Goal: Task Accomplishment & Management: Use online tool/utility

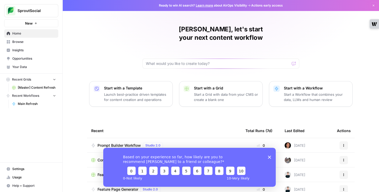
click at [268, 156] on icon "Close survey" at bounding box center [269, 156] width 3 height 3
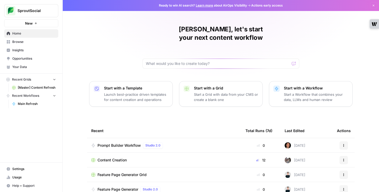
click at [34, 88] on span "[Master] Content Refresh" at bounding box center [37, 87] width 38 height 5
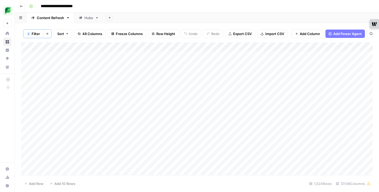
click at [321, 46] on div "Add Column" at bounding box center [196, 108] width 351 height 132
click at [301, 100] on span "Filter" at bounding box center [323, 102] width 46 height 5
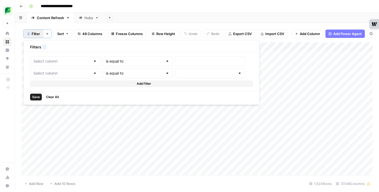
type input "Link"
type input "Main Refresh"
click at [187, 64] on div at bounding box center [225, 61] width 77 height 10
click at [134, 63] on input "text" at bounding box center [143, 60] width 63 height 5
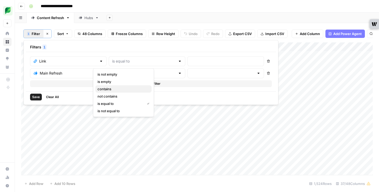
click at [124, 86] on span "contains" at bounding box center [122, 88] width 50 height 5
type input "contains"
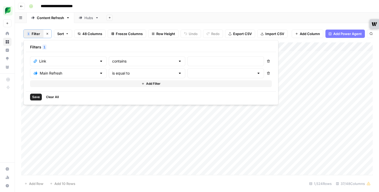
click at [187, 58] on div at bounding box center [225, 61] width 77 height 10
paste input "/insights/instagram-analytics-tools/"
type input "/insights/instagram-analytics-tools/"
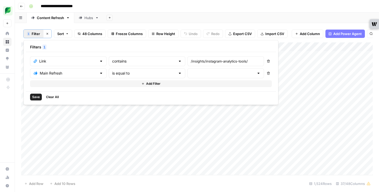
click at [267, 73] on icon "button" at bounding box center [268, 73] width 3 height 3
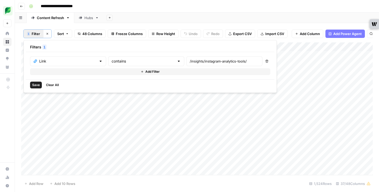
click at [36, 86] on span "Save" at bounding box center [36, 85] width 8 height 5
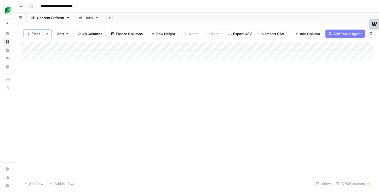
click at [317, 48] on div "Add Column" at bounding box center [196, 50] width 351 height 17
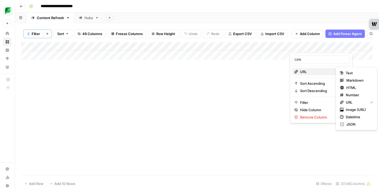
click at [321, 73] on span "URL" at bounding box center [320, 71] width 40 height 5
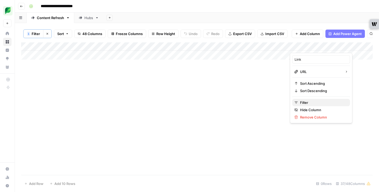
click at [309, 102] on span "Filter" at bounding box center [323, 102] width 46 height 5
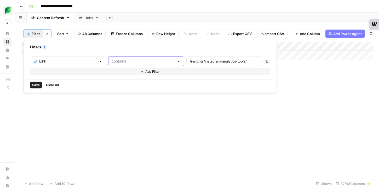
click at [134, 62] on input "text" at bounding box center [142, 60] width 63 height 5
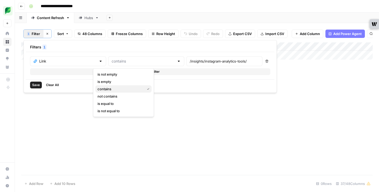
click at [121, 87] on span "contains" at bounding box center [119, 88] width 45 height 5
type input "contains"
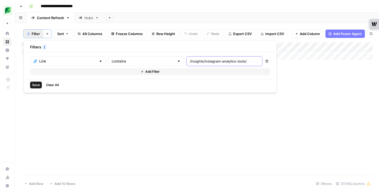
click at [190, 60] on input "/insights/instagram-analytics-tools/" at bounding box center [224, 60] width 69 height 5
click at [214, 62] on div "/insights/instagram-analytics-tools/" at bounding box center [224, 61] width 76 height 10
click at [214, 60] on div "/insights/instagram-analytics-tools/" at bounding box center [224, 61] width 76 height 10
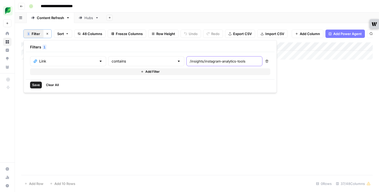
scroll to position [0, 2]
type input "/insights/instagram-analytics-tools"
click at [37, 84] on span "Save" at bounding box center [36, 85] width 8 height 5
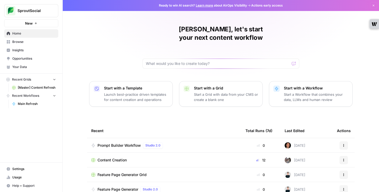
click at [32, 85] on span "[Master] Content Refresh" at bounding box center [37, 87] width 38 height 5
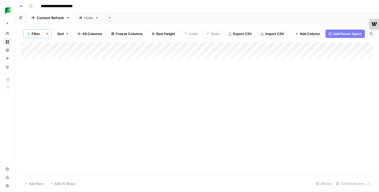
click at [49, 32] on button "Clear filters" at bounding box center [47, 34] width 8 height 8
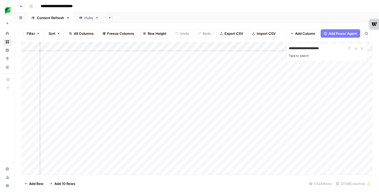
scroll to position [19, 196]
type input "**********"
click at [189, 46] on div "Add Column" at bounding box center [196, 108] width 351 height 133
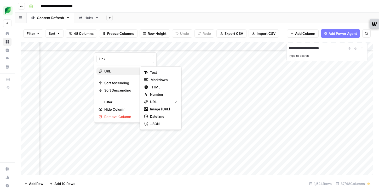
click at [126, 70] on span "URL" at bounding box center [124, 70] width 40 height 5
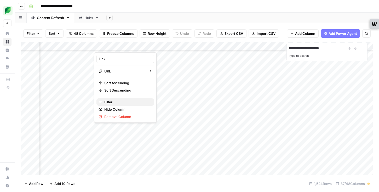
click at [114, 98] on button "Filter" at bounding box center [125, 101] width 58 height 7
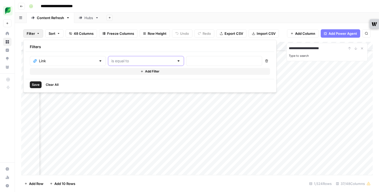
click at [133, 62] on input "text" at bounding box center [142, 60] width 63 height 5
click at [120, 88] on span "contains" at bounding box center [122, 88] width 50 height 5
type input "contains"
click at [189, 62] on input "text" at bounding box center [223, 60] width 69 height 5
type input "instagram-analytic"
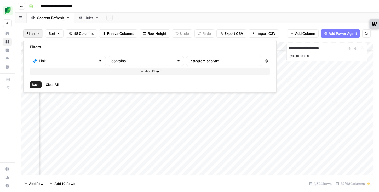
click at [37, 86] on span "Save" at bounding box center [36, 84] width 8 height 5
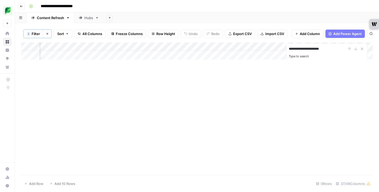
scroll to position [0, 196]
click at [362, 49] on icon "Close Search" at bounding box center [362, 49] width 2 height 2
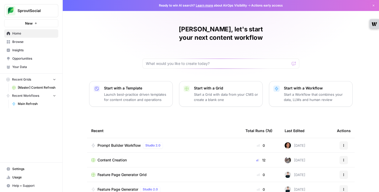
click at [27, 86] on span "[Master] Content Refresh" at bounding box center [37, 87] width 38 height 5
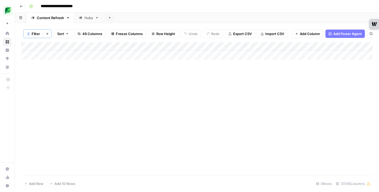
click at [50, 33] on button "Clear filters" at bounding box center [47, 34] width 8 height 8
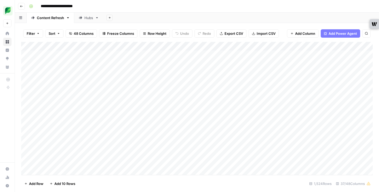
click at [39, 34] on icon "button" at bounding box center [38, 33] width 3 height 3
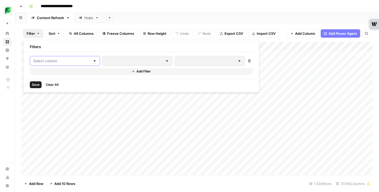
click at [58, 63] on input "text" at bounding box center [61, 60] width 57 height 5
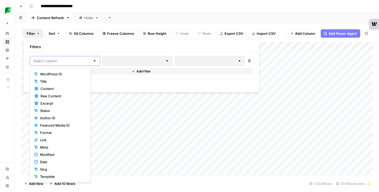
click at [68, 61] on input "text" at bounding box center [61, 60] width 57 height 5
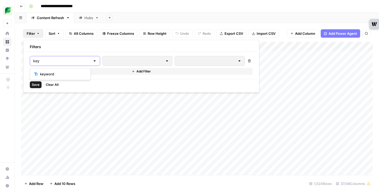
type input "key"
click at [68, 73] on span "keyword" at bounding box center [62, 73] width 44 height 5
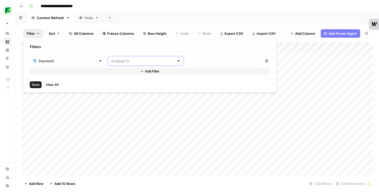
click at [134, 60] on input "text" at bounding box center [142, 60] width 63 height 5
click at [126, 87] on span "contains" at bounding box center [122, 88] width 50 height 5
type input "contains"
click at [186, 65] on div at bounding box center [224, 61] width 76 height 10
type input "instagram analytics"
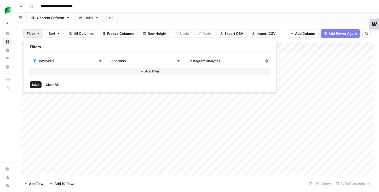
click at [34, 84] on span "Save" at bounding box center [36, 84] width 8 height 5
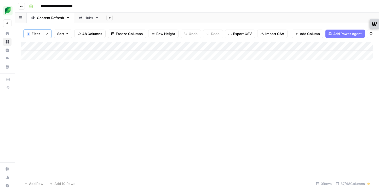
click at [47, 34] on icon "button" at bounding box center [47, 33] width 3 height 3
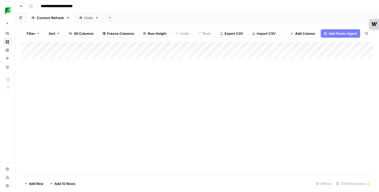
click at [35, 34] on span "Filter" at bounding box center [31, 33] width 8 height 5
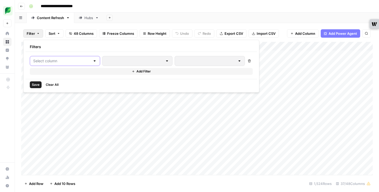
click at [64, 59] on input "text" at bounding box center [61, 60] width 57 height 5
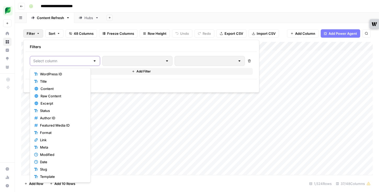
click at [60, 62] on input "text" at bounding box center [61, 60] width 57 height 5
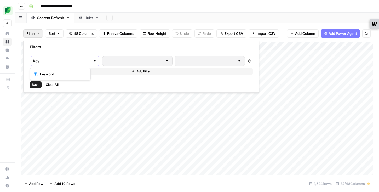
type input "key"
click at [65, 74] on span "keyword" at bounding box center [62, 73] width 44 height 5
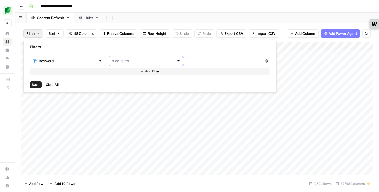
click at [122, 61] on input "text" at bounding box center [142, 60] width 63 height 5
click at [120, 87] on span "contains" at bounding box center [122, 88] width 50 height 5
type input "contains"
click at [189, 61] on input "text" at bounding box center [223, 60] width 69 height 5
type input "schedule linkedin"
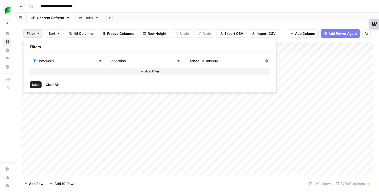
click at [30, 84] on button "Save" at bounding box center [36, 84] width 12 height 7
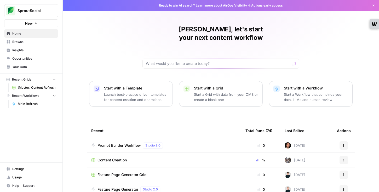
click at [36, 87] on span "[Master] Content Refresh" at bounding box center [37, 87] width 38 height 5
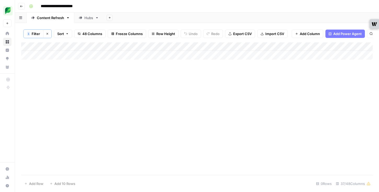
click at [88, 34] on span "48 Columns" at bounding box center [92, 33] width 20 height 5
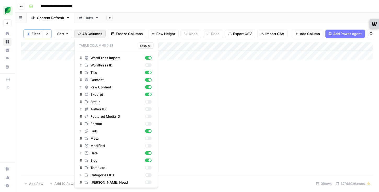
click at [88, 34] on span "48 Columns" at bounding box center [92, 33] width 20 height 5
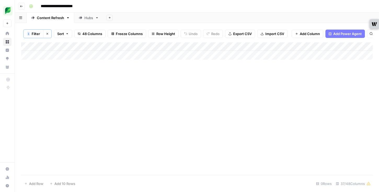
click at [49, 33] on button "Clear filters" at bounding box center [47, 34] width 8 height 8
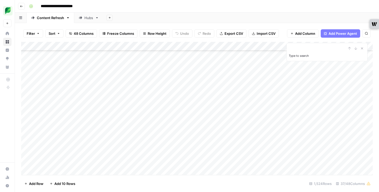
scroll to position [1121, 0]
type input "********"
click at [363, 48] on icon "Close Search" at bounding box center [362, 48] width 4 height 4
click at [292, 45] on div "Add Column" at bounding box center [196, 108] width 351 height 133
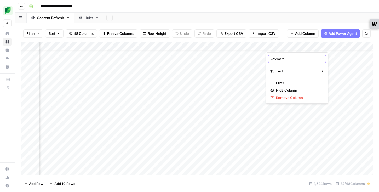
click at [294, 58] on input "keyword" at bounding box center [296, 58] width 53 height 5
click at [286, 46] on div "Add Column" at bounding box center [196, 108] width 351 height 133
click at [278, 81] on span "Filter" at bounding box center [299, 82] width 46 height 5
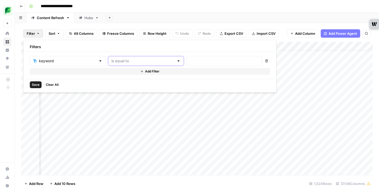
click at [126, 60] on input "text" at bounding box center [142, 60] width 63 height 5
click at [130, 88] on span "contains" at bounding box center [122, 88] width 50 height 5
type input "contains"
click at [189, 61] on input "text" at bounding box center [223, 60] width 69 height 5
type input "linkedin"
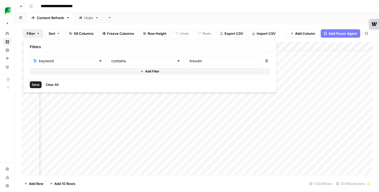
click at [36, 83] on span "Save" at bounding box center [36, 84] width 8 height 5
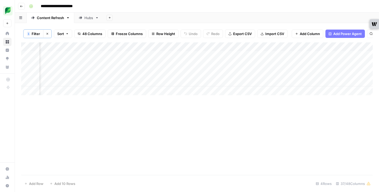
scroll to position [0, 487]
click at [46, 33] on icon "button" at bounding box center [47, 33] width 3 height 3
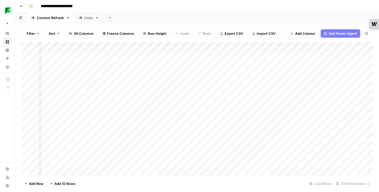
scroll to position [0, 200]
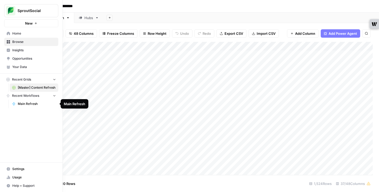
click at [22, 105] on span "Main Refresh" at bounding box center [37, 103] width 38 height 5
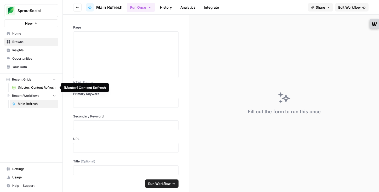
click at [24, 85] on span "[Master] Content Refresh" at bounding box center [37, 87] width 38 height 5
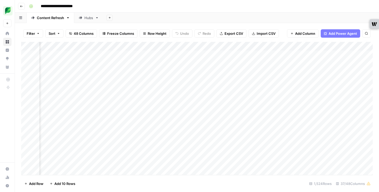
scroll to position [0, 114]
click at [220, 46] on div "Add Column" at bounding box center [196, 108] width 351 height 133
click at [194, 99] on span "Filter" at bounding box center [209, 101] width 46 height 5
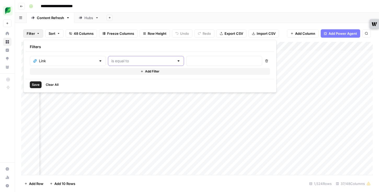
click at [140, 60] on input "text" at bounding box center [142, 60] width 63 height 5
type input "is equal to"
click at [189, 59] on input "text" at bounding box center [223, 60] width 69 height 5
paste input "/insights/instagram-analytics-tools/"
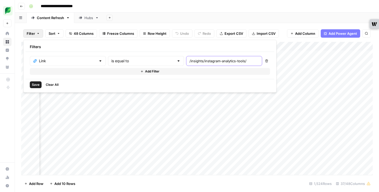
type input "/insights/instagram-analytics-tools/"
click at [114, 58] on input "text" at bounding box center [142, 60] width 63 height 5
click at [107, 87] on span "contains" at bounding box center [122, 88] width 50 height 5
type input "contains"
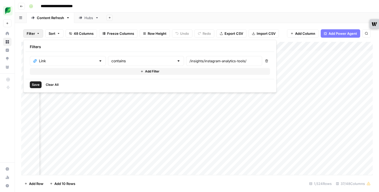
click at [35, 84] on span "Save" at bounding box center [36, 84] width 8 height 5
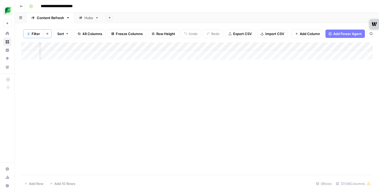
click at [293, 46] on div "Add Column" at bounding box center [196, 50] width 351 height 17
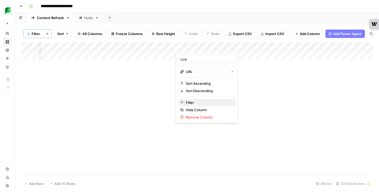
click at [198, 102] on span "Filter" at bounding box center [209, 102] width 46 height 5
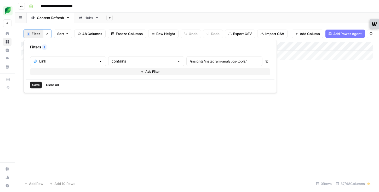
click at [54, 85] on span "Clear All" at bounding box center [52, 85] width 13 height 5
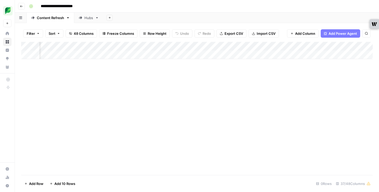
click at [91, 124] on div "Add Column" at bounding box center [196, 108] width 351 height 133
click at [284, 15] on div "Add Sheet" at bounding box center [240, 18] width 275 height 10
click at [198, 15] on div "Add Sheet" at bounding box center [240, 18] width 275 height 10
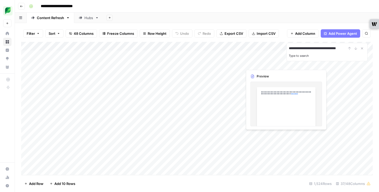
click at [341, 47] on input "**********" at bounding box center [317, 48] width 57 height 6
type input "*********"
click at [361, 48] on icon "Close Search" at bounding box center [362, 48] width 4 height 4
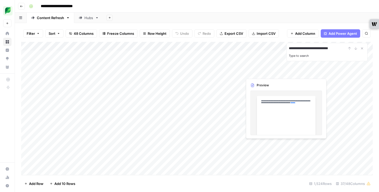
type input "**********"
click at [362, 49] on icon "Close Search" at bounding box center [362, 49] width 2 height 2
click at [37, 33] on icon "button" at bounding box center [38, 33] width 3 height 3
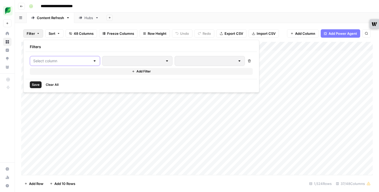
click at [61, 60] on input "text" at bounding box center [61, 60] width 57 height 5
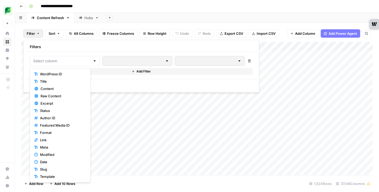
click at [160, 21] on div "Add Sheet" at bounding box center [240, 18] width 275 height 10
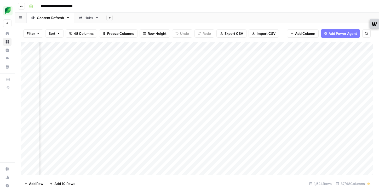
scroll to position [0, 47]
click at [280, 45] on div "Add Column" at bounding box center [196, 108] width 351 height 133
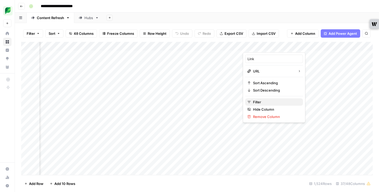
click at [256, 100] on span "Filter" at bounding box center [276, 101] width 46 height 5
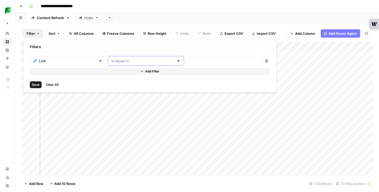
click at [133, 61] on input "text" at bounding box center [142, 60] width 63 height 5
click at [122, 88] on span "contains" at bounding box center [122, 88] width 50 height 5
type input "contains"
click at [189, 61] on input "text" at bounding box center [223, 60] width 69 height 5
click at [57, 84] on span "Clear All" at bounding box center [52, 84] width 13 height 5
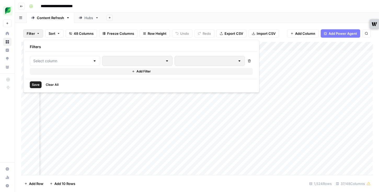
click at [296, 13] on div "Add Sheet" at bounding box center [240, 18] width 275 height 10
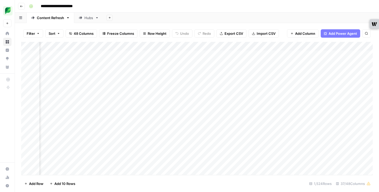
scroll to position [0, 186]
type input "**********"
click at [361, 47] on icon "Close Search" at bounding box center [362, 48] width 4 height 4
type input "**********"
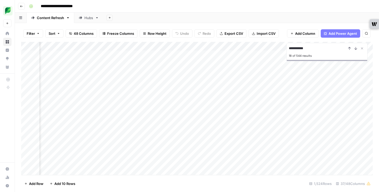
scroll to position [0, 109]
click at [361, 48] on icon "Close Search" at bounding box center [362, 48] width 4 height 4
click at [31, 36] on button "Filter" at bounding box center [33, 33] width 20 height 8
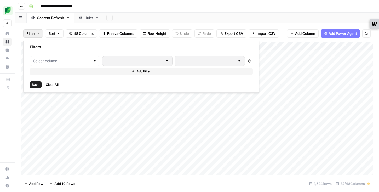
click at [54, 57] on div at bounding box center [65, 61] width 70 height 10
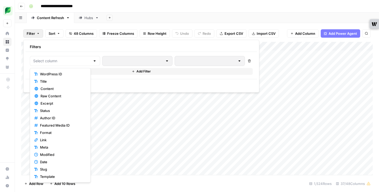
click at [50, 65] on div at bounding box center [65, 61] width 70 height 10
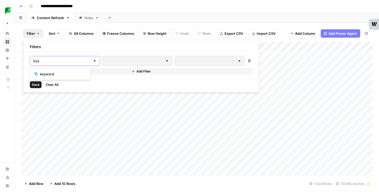
type input "key"
click at [58, 72] on span "keyword" at bounding box center [62, 73] width 44 height 5
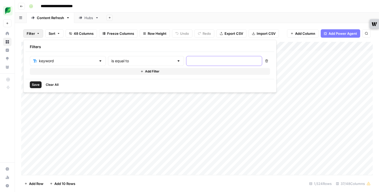
click at [189, 62] on input "text" at bounding box center [223, 60] width 69 height 5
click at [120, 63] on input "text" at bounding box center [142, 60] width 63 height 5
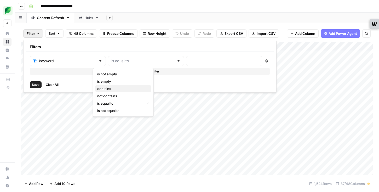
click at [117, 89] on span "contains" at bounding box center [122, 88] width 50 height 5
type input "contains"
click at [189, 62] on input "text" at bounding box center [223, 60] width 69 height 5
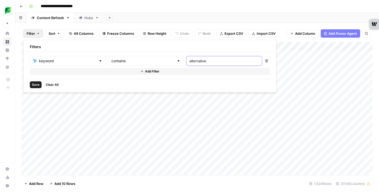
type input "alternative"
click at [38, 82] on span "Save" at bounding box center [36, 84] width 8 height 5
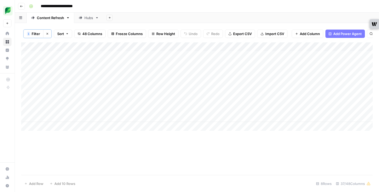
click at [131, 91] on div "Add Column" at bounding box center [196, 86] width 351 height 88
click at [242, 91] on div "Add Column" at bounding box center [196, 86] width 351 height 88
click at [158, 91] on div "Add Column" at bounding box center [196, 86] width 351 height 88
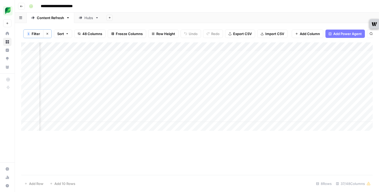
click at [150, 90] on div "Add Column" at bounding box center [196, 86] width 351 height 88
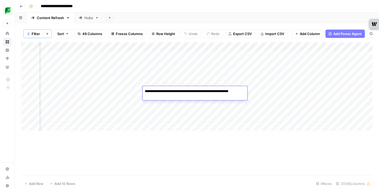
click at [153, 91] on textarea "**********" at bounding box center [195, 93] width 104 height 13
type textarea "**********"
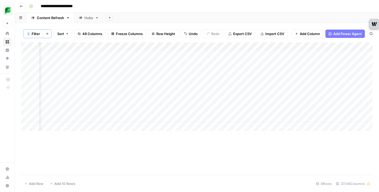
click at [183, 112] on div "Add Column" at bounding box center [196, 86] width 351 height 88
click at [208, 91] on div "Add Column" at bounding box center [196, 86] width 351 height 88
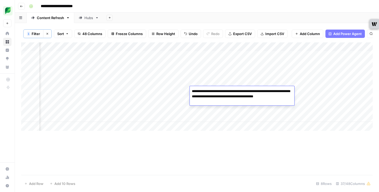
click at [219, 92] on textarea "**********" at bounding box center [242, 96] width 104 height 18
type textarea "**********"
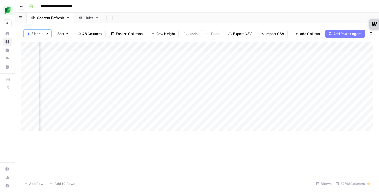
click at [212, 116] on div "Add Column" at bounding box center [196, 86] width 351 height 88
click at [268, 90] on div "Add Column" at bounding box center [196, 86] width 351 height 88
click at [252, 91] on div "Add Column" at bounding box center [196, 86] width 351 height 88
click at [205, 92] on div "Add Column" at bounding box center [196, 86] width 351 height 88
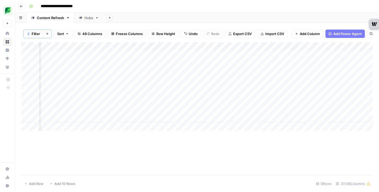
click at [197, 90] on div "Add Column" at bounding box center [196, 86] width 351 height 88
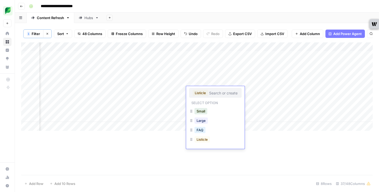
click at [197, 90] on button "Listicle" at bounding box center [199, 93] width 15 height 6
click at [209, 140] on button "Listicle" at bounding box center [201, 139] width 15 height 6
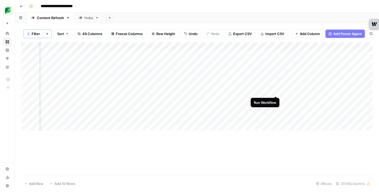
click at [275, 90] on div "Add Column" at bounding box center [196, 86] width 351 height 88
click at [36, 33] on span "Filter" at bounding box center [36, 33] width 8 height 5
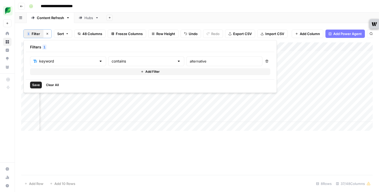
click at [51, 33] on button "Clear filters" at bounding box center [47, 34] width 8 height 8
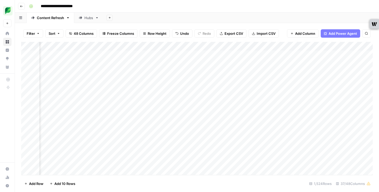
click at [39, 33] on icon "button" at bounding box center [38, 33] width 3 height 3
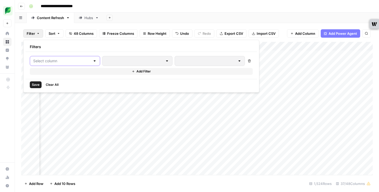
click at [74, 60] on input "text" at bounding box center [61, 60] width 57 height 5
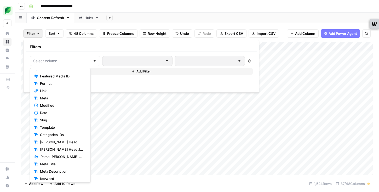
scroll to position [35, 0]
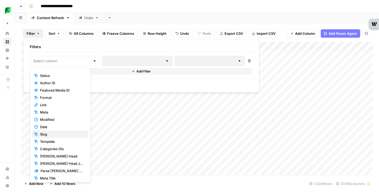
click at [54, 133] on span "Slug" at bounding box center [62, 133] width 44 height 5
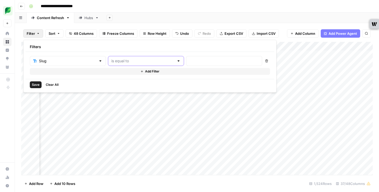
click at [127, 58] on input "text" at bounding box center [142, 60] width 63 height 5
click at [119, 90] on span "contains" at bounding box center [122, 88] width 50 height 5
type input "contains"
click at [186, 65] on div at bounding box center [224, 61] width 76 height 10
paste input "/insights/google-review-management/"
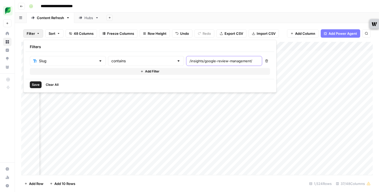
scroll to position [0, 8]
type input "/insights/google-review-management/"
click at [37, 82] on span "Save" at bounding box center [36, 84] width 8 height 5
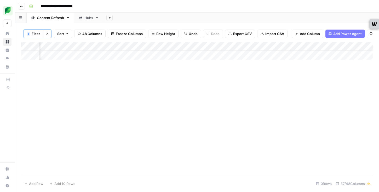
click at [38, 34] on span "Filter" at bounding box center [36, 33] width 8 height 5
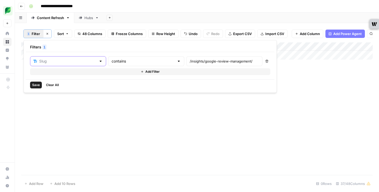
click at [43, 60] on input "text" at bounding box center [67, 60] width 57 height 5
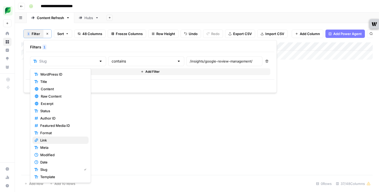
click at [55, 141] on span "Link" at bounding box center [62, 139] width 44 height 5
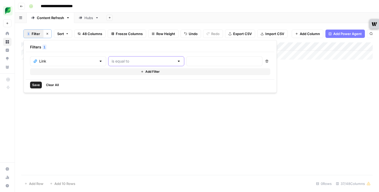
click at [111, 62] on input "text" at bounding box center [142, 60] width 63 height 5
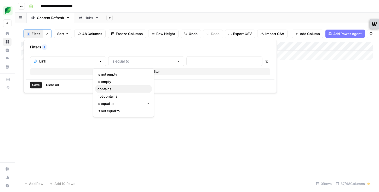
click at [111, 91] on span "contains" at bounding box center [122, 88] width 50 height 5
type input "contains"
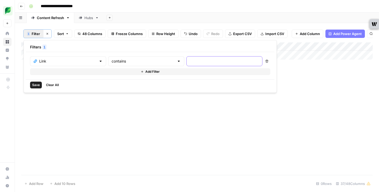
click at [190, 63] on input "text" at bounding box center [224, 60] width 69 height 5
paste input "/insights/google-review-management/"
type input "/insights/google-review-management/"
click at [36, 84] on span "Save" at bounding box center [36, 85] width 8 height 5
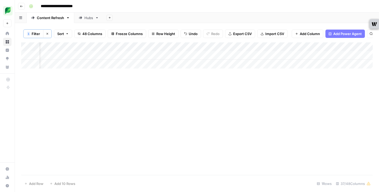
scroll to position [0, 0]
click at [192, 54] on div "Add Column" at bounding box center [196, 55] width 351 height 26
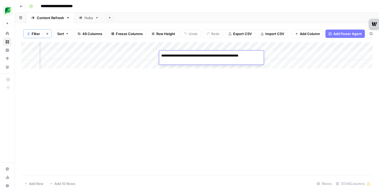
click at [238, 79] on div "Add Column" at bounding box center [196, 108] width 351 height 132
click at [222, 54] on div "Add Column" at bounding box center [196, 55] width 351 height 26
click at [267, 85] on div "Add Column" at bounding box center [196, 108] width 351 height 132
click at [272, 55] on div "Add Column" at bounding box center [196, 55] width 351 height 26
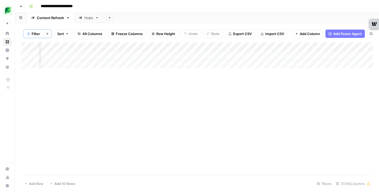
click at [272, 55] on div "Add Column" at bounding box center [196, 55] width 351 height 26
click at [267, 83] on div "Add Column" at bounding box center [196, 108] width 351 height 132
click at [320, 56] on div "Add Column" at bounding box center [196, 55] width 351 height 26
click at [310, 55] on div "Add Column" at bounding box center [196, 55] width 351 height 26
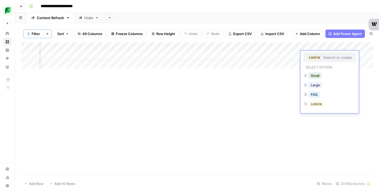
click at [252, 85] on div "Add Column" at bounding box center [196, 108] width 351 height 132
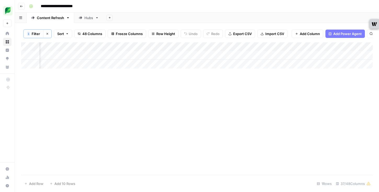
click at [48, 32] on icon "button" at bounding box center [47, 33] width 3 height 3
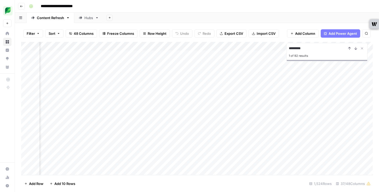
scroll to position [0, 109]
click at [298, 48] on input "*********" at bounding box center [317, 48] width 57 height 6
type input "*******"
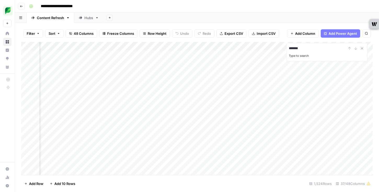
click at [33, 34] on span "Filter" at bounding box center [31, 33] width 8 height 5
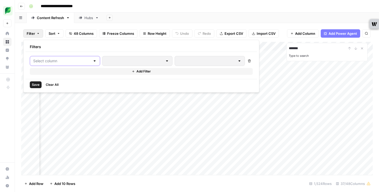
click at [49, 60] on input "text" at bounding box center [61, 60] width 57 height 5
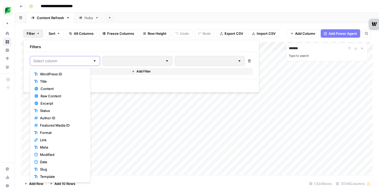
click at [51, 63] on input "text" at bounding box center [61, 60] width 57 height 5
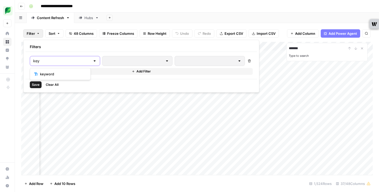
type input "key"
drag, startPoint x: 58, startPoint y: 69, endPoint x: 59, endPoint y: 75, distance: 6.1
click at [59, 75] on span "keyword" at bounding box center [62, 73] width 44 height 5
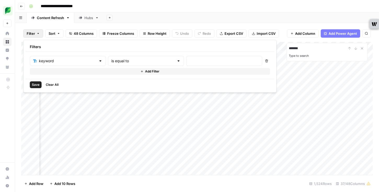
click at [145, 61] on div "is equal to" at bounding box center [146, 61] width 76 height 10
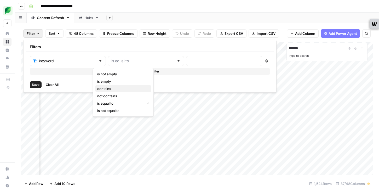
click at [138, 85] on button "contains" at bounding box center [123, 88] width 56 height 7
type input "contains"
click at [186, 63] on div at bounding box center [224, 61] width 76 height 10
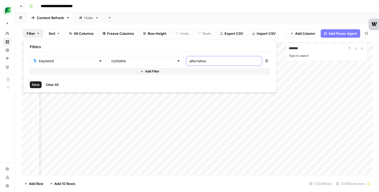
type input "alternative"
click at [36, 84] on span "Save" at bounding box center [36, 84] width 8 height 5
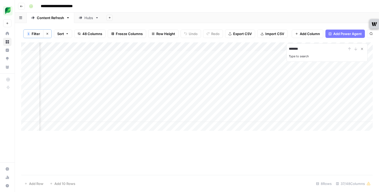
click at [362, 49] on icon "Close Search" at bounding box center [362, 49] width 4 height 4
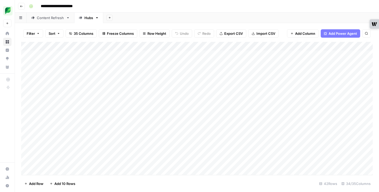
click at [39, 34] on icon "button" at bounding box center [38, 33] width 3 height 3
click at [64, 58] on button "Add Filter" at bounding box center [127, 59] width 195 height 7
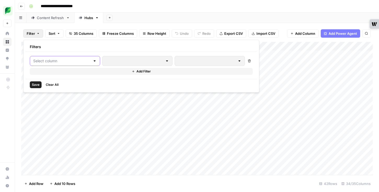
click at [60, 62] on input "text" at bounding box center [61, 60] width 57 height 5
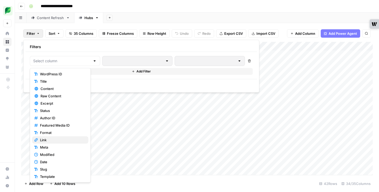
click at [60, 140] on span "Link" at bounding box center [62, 139] width 44 height 5
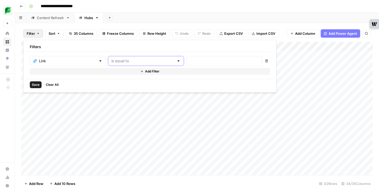
click at [119, 61] on input "text" at bounding box center [142, 60] width 63 height 5
click at [115, 88] on span "contains" at bounding box center [122, 88] width 50 height 5
type input "contains"
click at [186, 64] on div at bounding box center [224, 61] width 76 height 10
paste input "/insights/instagram-analytics-tools/"
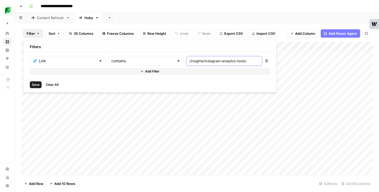
scroll to position [0, 3]
type input "/insights/instagram-analytics-tools/"
click at [33, 83] on span "Save" at bounding box center [36, 84] width 8 height 5
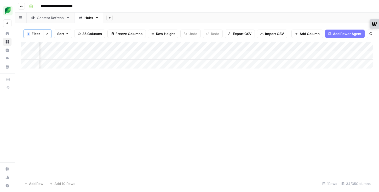
scroll to position [0, 0]
click at [36, 33] on span "Filter" at bounding box center [36, 33] width 8 height 5
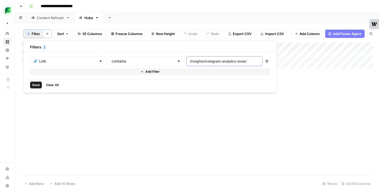
click at [190, 61] on input "/insights/instagram-analytics-tools/" at bounding box center [224, 60] width 69 height 5
paste input "schedule-linkedin-post"
type input "/insights/schedule-linkedin-posts/"
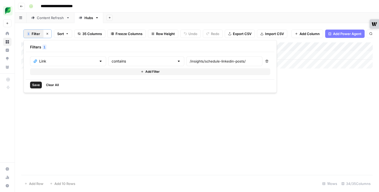
click at [35, 86] on span "Save" at bounding box center [36, 85] width 8 height 5
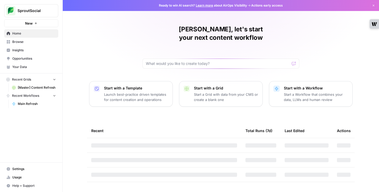
click at [37, 86] on span "[Master] Content Refresh" at bounding box center [37, 87] width 38 height 5
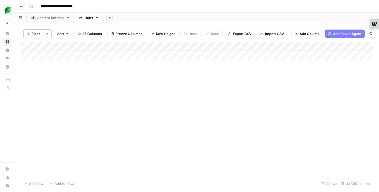
click at [48, 33] on icon "button" at bounding box center [47, 33] width 3 height 3
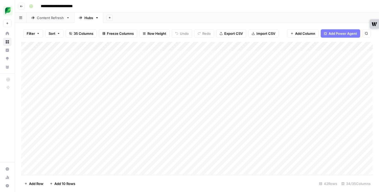
click at [55, 18] on div "Content Refresh" at bounding box center [50, 17] width 27 height 5
click at [203, 47] on div "Add Column" at bounding box center [196, 108] width 351 height 133
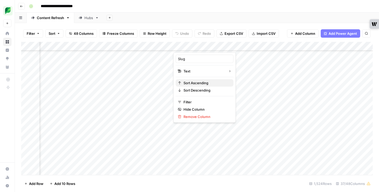
click at [195, 85] on span "Sort Ascending" at bounding box center [206, 82] width 46 height 5
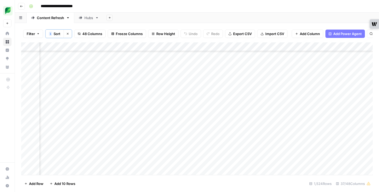
click at [229, 12] on header "**********" at bounding box center [197, 6] width 364 height 13
click at [156, 81] on div "Add Column" at bounding box center [196, 108] width 351 height 132
click at [112, 81] on div "Add Column" at bounding box center [196, 108] width 351 height 132
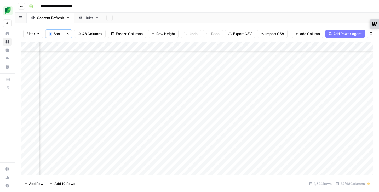
click at [242, 80] on div "Add Column" at bounding box center [196, 108] width 351 height 132
click at [203, 79] on div "Add Column" at bounding box center [196, 108] width 351 height 132
click at [207, 82] on div "Add Column" at bounding box center [196, 108] width 351 height 132
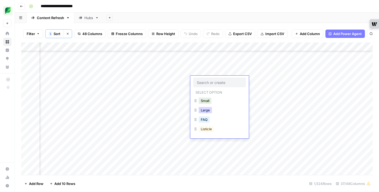
click at [209, 112] on button "Large" at bounding box center [204, 110] width 13 height 6
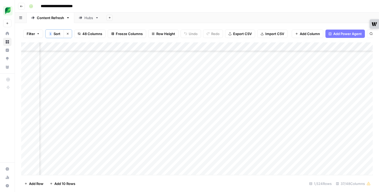
click at [253, 80] on div "Add Column" at bounding box center [196, 108] width 351 height 132
click at [257, 81] on div "Add Column" at bounding box center [196, 108] width 351 height 132
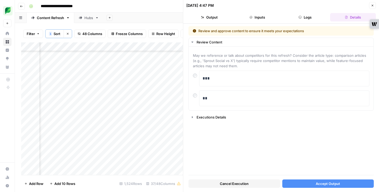
click at [305, 180] on button "Accept Output" at bounding box center [328, 183] width 92 height 8
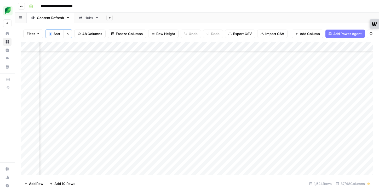
scroll to position [7781, 260]
click at [225, 47] on div "Add Column" at bounding box center [196, 108] width 351 height 132
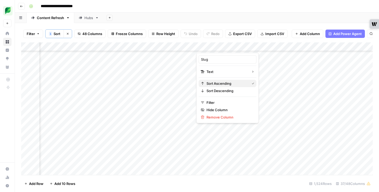
click at [216, 84] on span "Sort Ascending" at bounding box center [226, 83] width 41 height 5
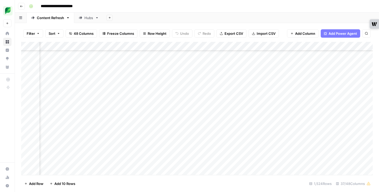
scroll to position [219, 260]
click at [214, 44] on div "Add Column" at bounding box center [196, 108] width 351 height 133
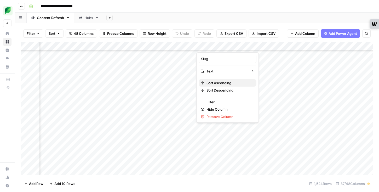
click at [214, 81] on span "Sort Ascending" at bounding box center [229, 82] width 46 height 5
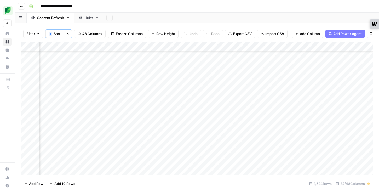
scroll to position [0, 260]
click at [106, 51] on div "Add Column" at bounding box center [196, 108] width 351 height 132
click at [54, 101] on span "Filter" at bounding box center [63, 102] width 46 height 5
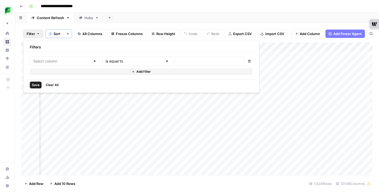
type input "Link"
click at [132, 62] on input "text" at bounding box center [142, 60] width 63 height 5
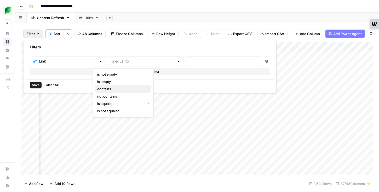
click at [118, 88] on span "contains" at bounding box center [122, 88] width 50 height 5
type input "contains"
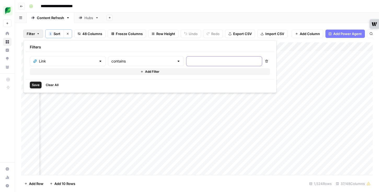
click at [189, 59] on input "text" at bounding box center [223, 60] width 69 height 5
type input "alternative"
click at [34, 84] on span "Save" at bounding box center [36, 85] width 8 height 5
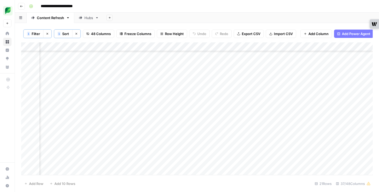
scroll to position [51, 526]
click at [227, 75] on div "Add Column" at bounding box center [196, 108] width 351 height 132
click at [254, 75] on div "Add Column" at bounding box center [196, 108] width 351 height 132
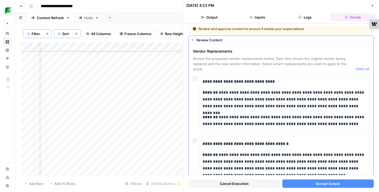
scroll to position [287, 0]
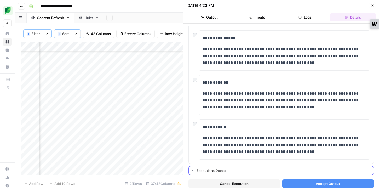
click at [195, 168] on button "Executions Details" at bounding box center [281, 170] width 185 height 8
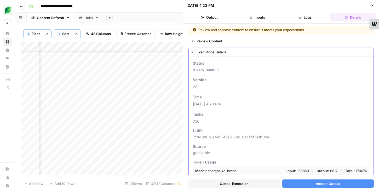
scroll to position [0, 0]
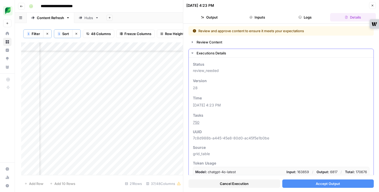
click at [192, 55] on button "Executions Details" at bounding box center [281, 53] width 185 height 8
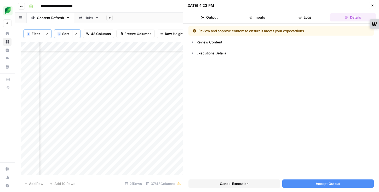
click at [302, 184] on button "Accept Output" at bounding box center [328, 183] width 92 height 8
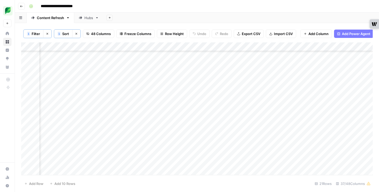
scroll to position [51, 630]
click at [88, 19] on div "Hubs" at bounding box center [88, 17] width 9 height 5
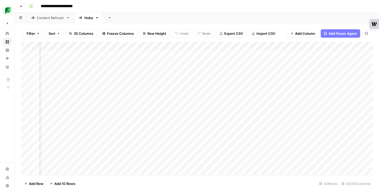
scroll to position [0, 248]
click at [54, 19] on div "Content Refresh" at bounding box center [50, 17] width 27 height 5
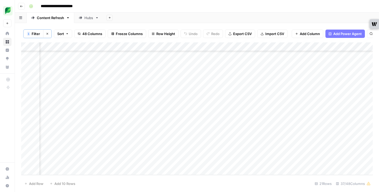
scroll to position [62, 338]
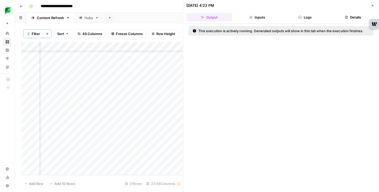
click at [372, 3] on button "Close" at bounding box center [372, 5] width 7 height 7
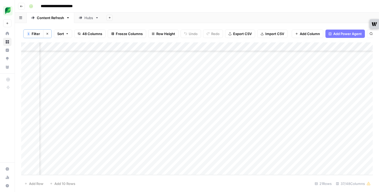
scroll to position [62, 541]
click at [36, 34] on span "Filter" at bounding box center [36, 33] width 8 height 5
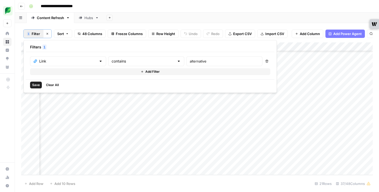
click at [49, 33] on icon "button" at bounding box center [47, 33] width 3 height 3
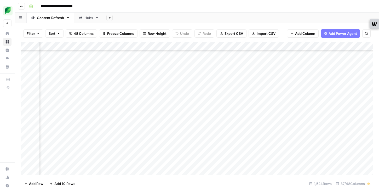
scroll to position [62, 104]
click at [213, 46] on div "Add Column" at bounding box center [196, 108] width 351 height 133
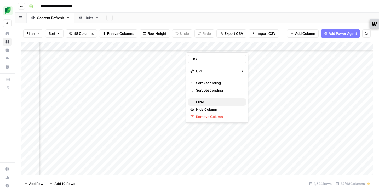
click at [220, 101] on span "Filter" at bounding box center [219, 101] width 46 height 5
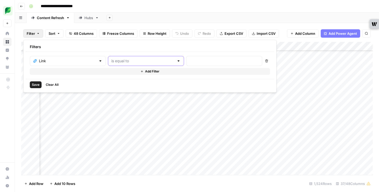
click at [111, 61] on input "text" at bounding box center [142, 60] width 63 height 5
click at [108, 89] on span "contains" at bounding box center [122, 88] width 50 height 5
type input "contains"
click at [189, 58] on input "text" at bounding box center [223, 60] width 69 height 5
type input "schedule"
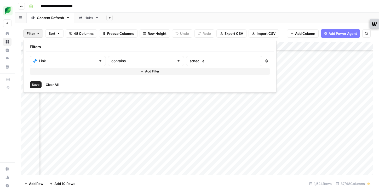
click at [34, 85] on span "Save" at bounding box center [36, 84] width 8 height 5
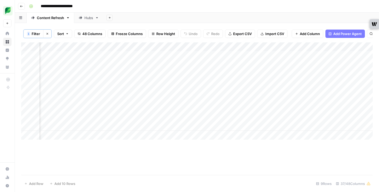
scroll to position [0, 599]
click at [156, 55] on div "Add Column" at bounding box center [196, 90] width 351 height 97
click at [174, 55] on div "Add Column" at bounding box center [196, 90] width 351 height 97
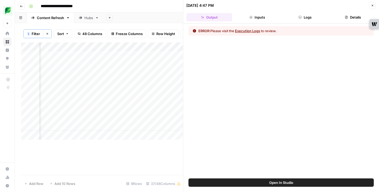
click at [312, 16] on button "Logs" at bounding box center [305, 17] width 46 height 8
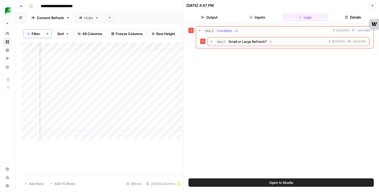
click at [261, 32] on div "step_3 Condition 3 minutes 47 seconds" at bounding box center [287, 30] width 166 height 5
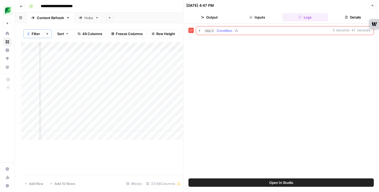
click at [261, 32] on div "step_3 Condition 3 minutes 47 seconds" at bounding box center [287, 30] width 166 height 5
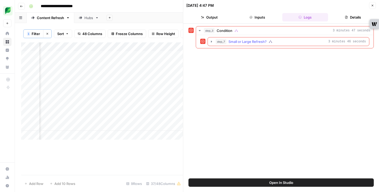
click at [260, 42] on span "Small or Large Refresh?" at bounding box center [247, 41] width 38 height 5
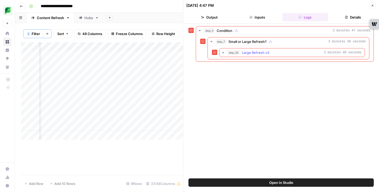
click at [261, 53] on span "Large Refresh v3" at bounding box center [255, 52] width 27 height 5
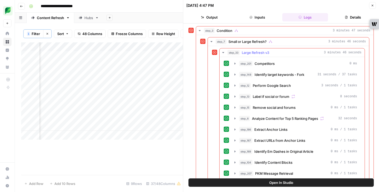
scroll to position [64, 0]
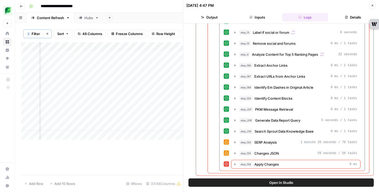
click at [372, 6] on icon "button" at bounding box center [372, 5] width 3 height 3
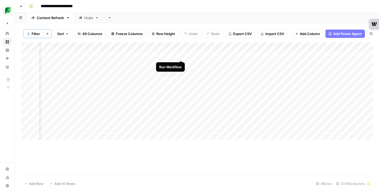
click at [181, 54] on div "Add Column" at bounding box center [196, 90] width 351 height 97
click at [200, 54] on div "Add Column" at bounding box center [196, 90] width 351 height 97
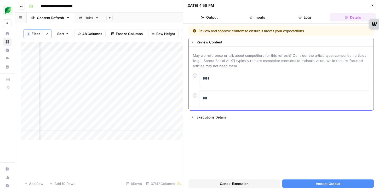
click at [200, 98] on div "**" at bounding box center [284, 98] width 170 height 16
click at [194, 98] on div "**" at bounding box center [281, 98] width 176 height 16
click at [209, 98] on p "**" at bounding box center [283, 98] width 163 height 7
click at [309, 182] on button "Accept Output" at bounding box center [328, 183] width 92 height 8
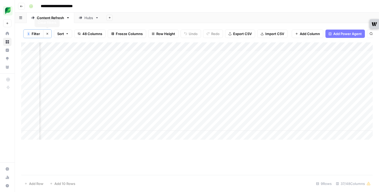
click at [47, 34] on icon "button" at bounding box center [47, 33] width 3 height 3
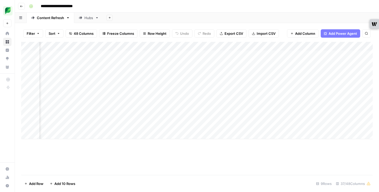
click at [35, 31] on button "Filter" at bounding box center [33, 33] width 20 height 8
click at [149, 8] on div "**********" at bounding box center [200, 6] width 346 height 8
type input "********"
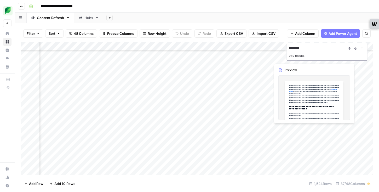
scroll to position [9, 109]
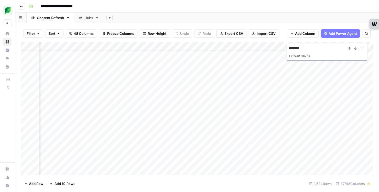
click at [361, 49] on icon "Close Search" at bounding box center [362, 48] width 4 height 4
click at [267, 46] on div "Add Column" at bounding box center [196, 108] width 351 height 133
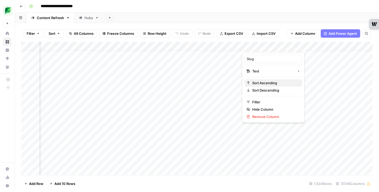
click at [258, 84] on span "Sort Ascending" at bounding box center [275, 82] width 46 height 5
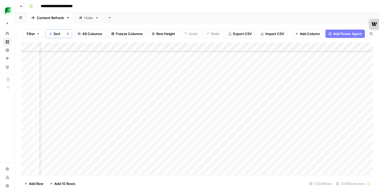
scroll to position [8445, 543]
